Goal: Communication & Community: Answer question/provide support

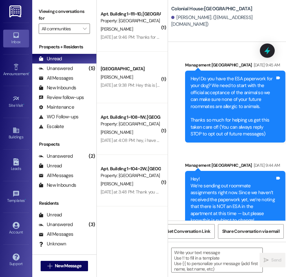
scroll to position [998, 0]
